Goal: Task Accomplishment & Management: Manage account settings

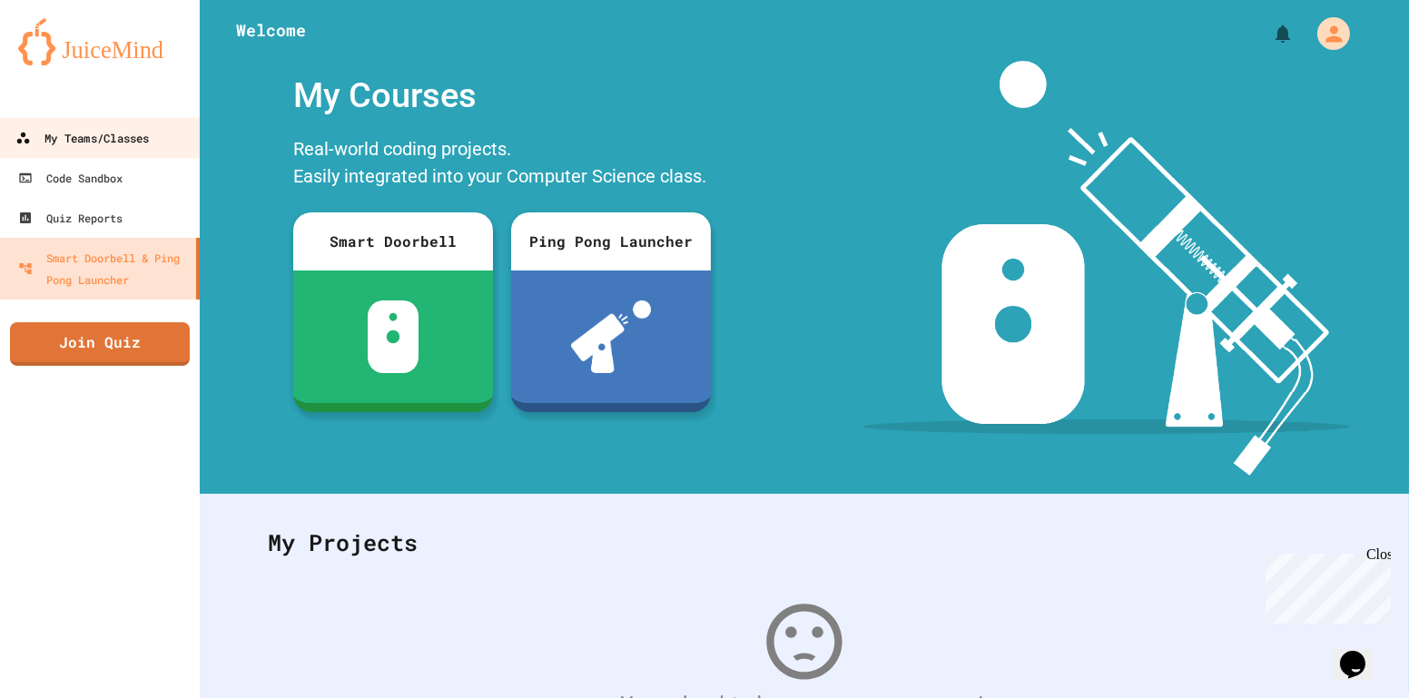
click at [128, 133] on div "My Teams/Classes" at bounding box center [81, 138] width 133 height 23
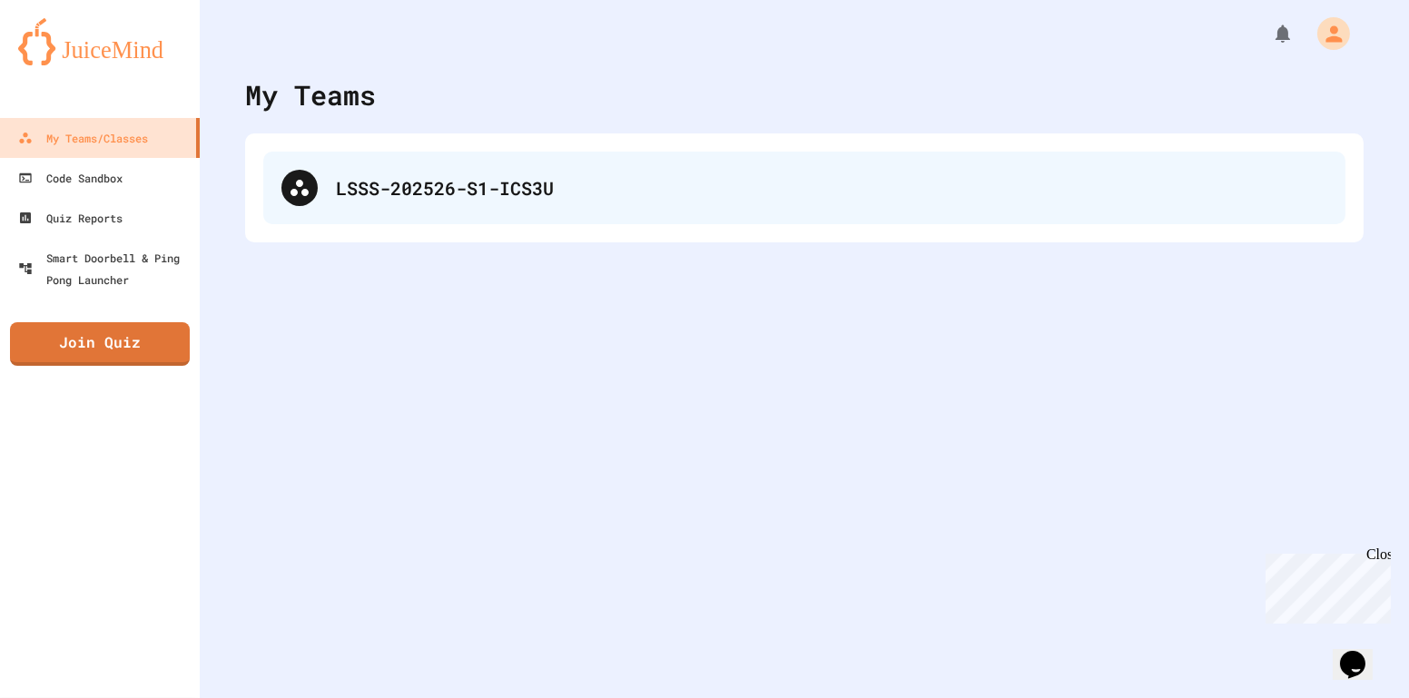
click at [413, 178] on div "LSSS-202526-S1-ICS3U" at bounding box center [831, 187] width 991 height 27
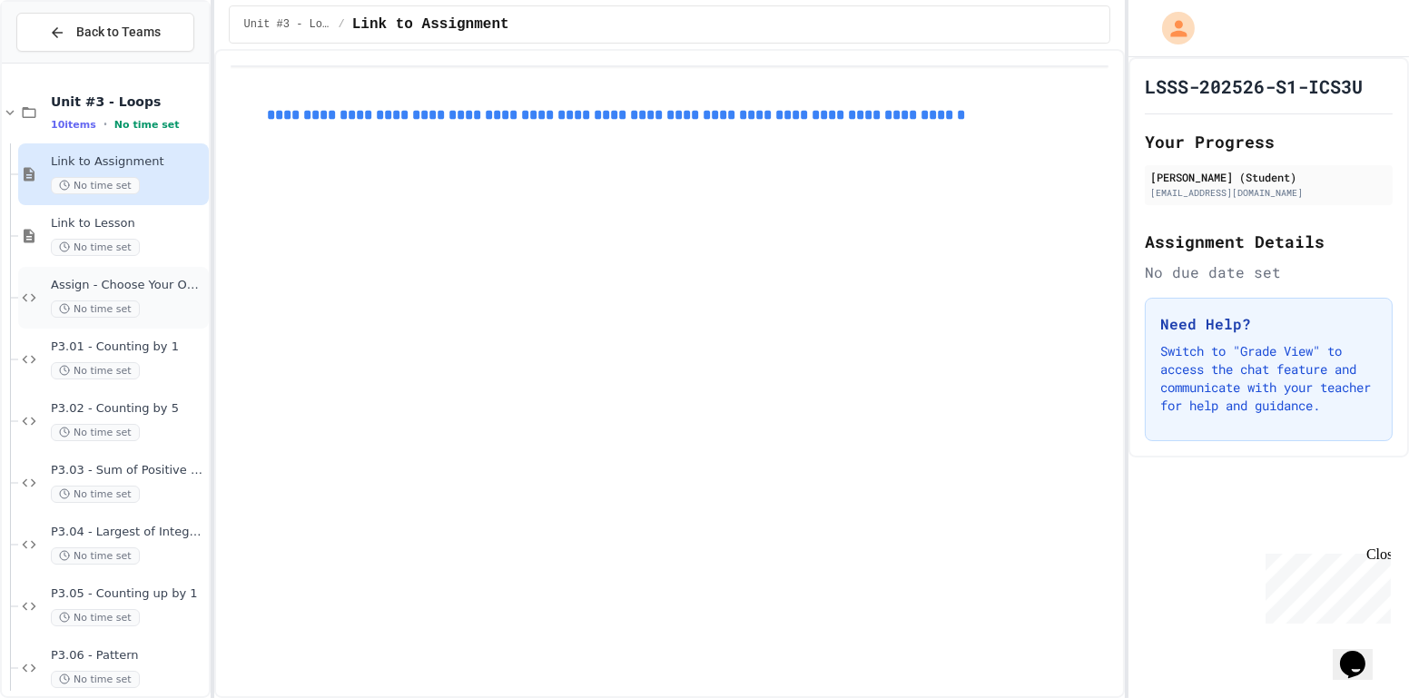
click at [141, 291] on span "Assign - Choose Your Own Adventure" at bounding box center [128, 285] width 154 height 15
